Goal: Transaction & Acquisition: Book appointment/travel/reservation

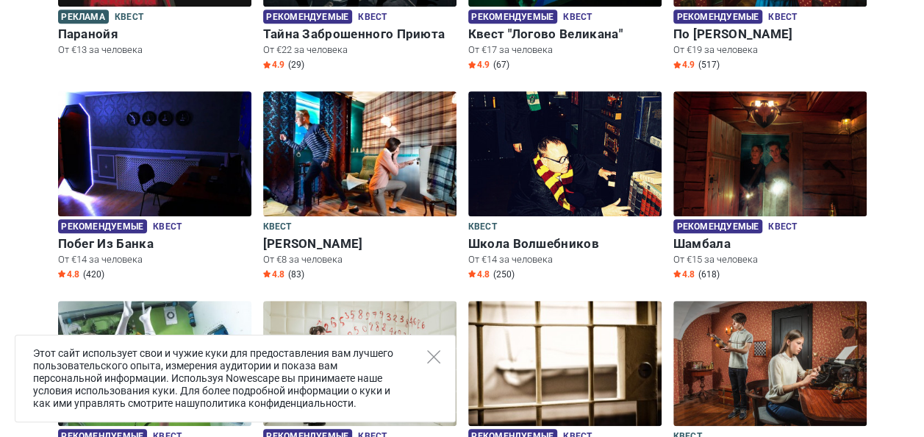
scroll to position [345, 0]
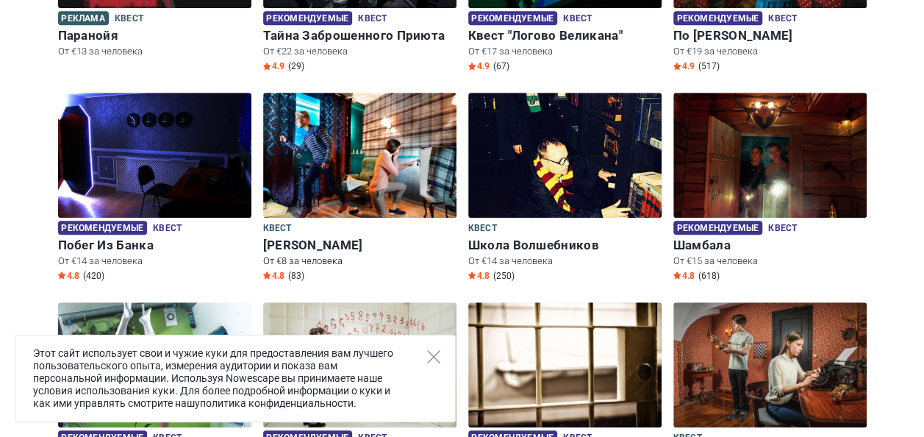
click at [397, 172] on img at bounding box center [359, 155] width 193 height 125
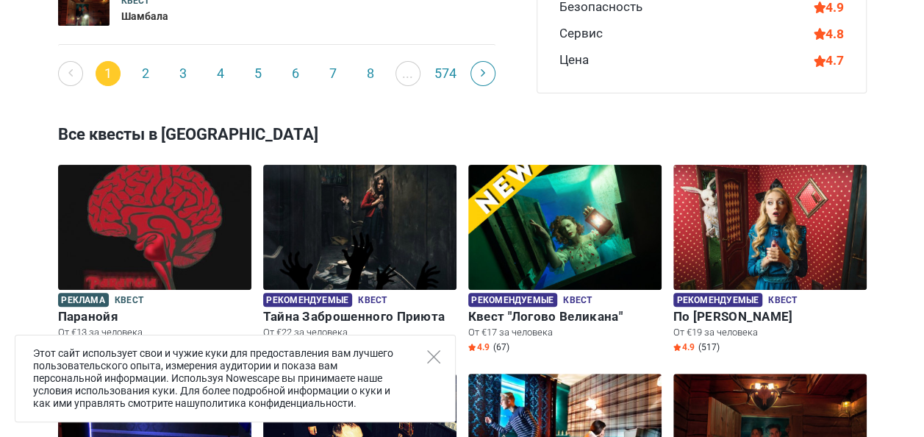
scroll to position [3026, 0]
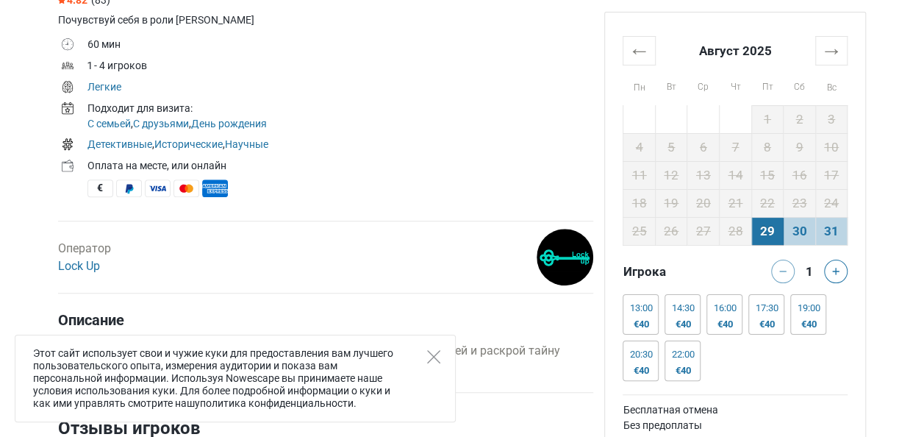
scroll to position [531, 0]
click at [830, 265] on button at bounding box center [836, 272] width 24 height 24
click at [833, 266] on div at bounding box center [838, 272] width 29 height 24
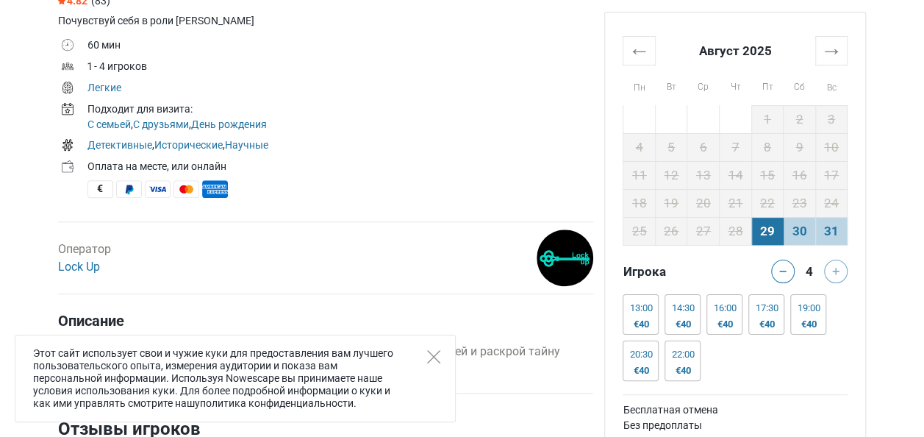
click at [837, 266] on div at bounding box center [838, 272] width 29 height 24
click at [838, 275] on div at bounding box center [838, 272] width 29 height 24
drag, startPoint x: 838, startPoint y: 275, endPoint x: 572, endPoint y: 221, distance: 271.6
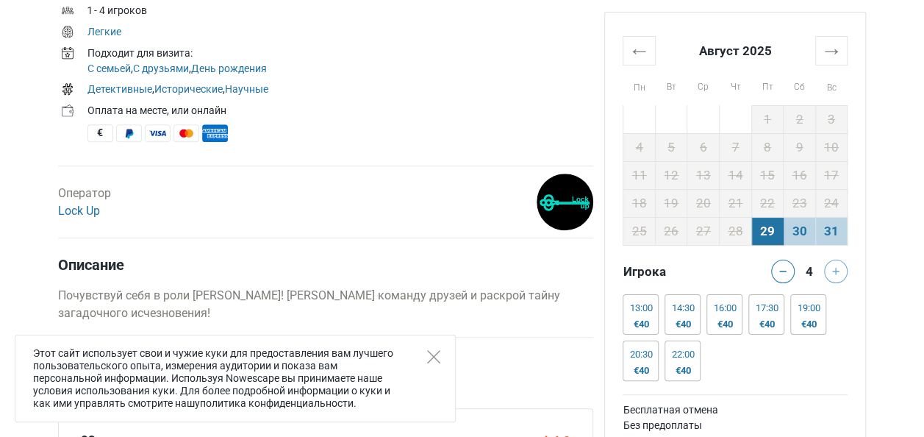
click at [507, 144] on td "Оплата на месте, или онлайн €" at bounding box center [341, 123] width 506 height 44
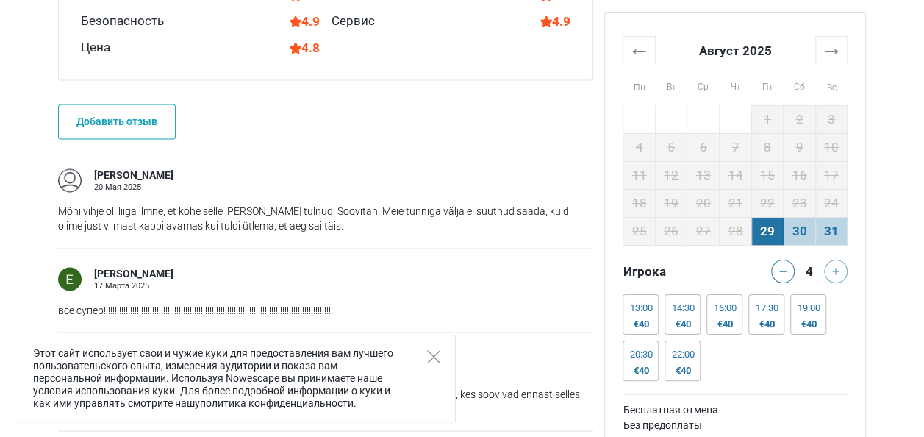
scroll to position [1058, 0]
